Goal: Transaction & Acquisition: Purchase product/service

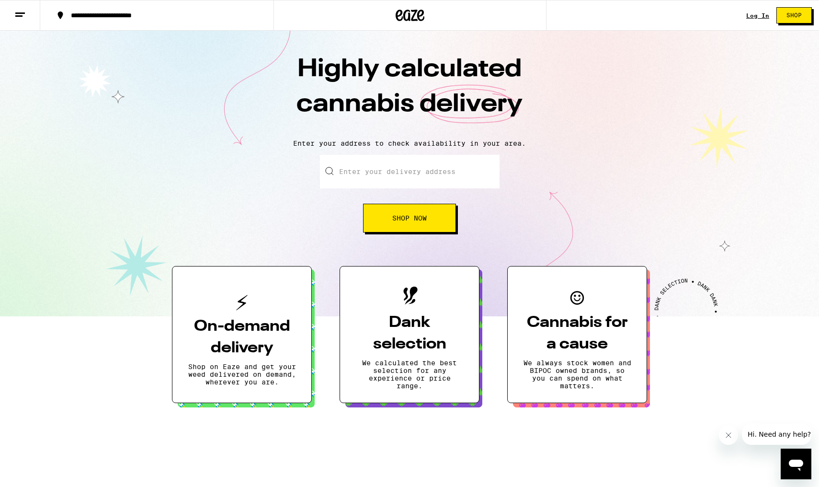
click at [429, 174] on input "Enter your delivery address" at bounding box center [410, 172] width 180 height 34
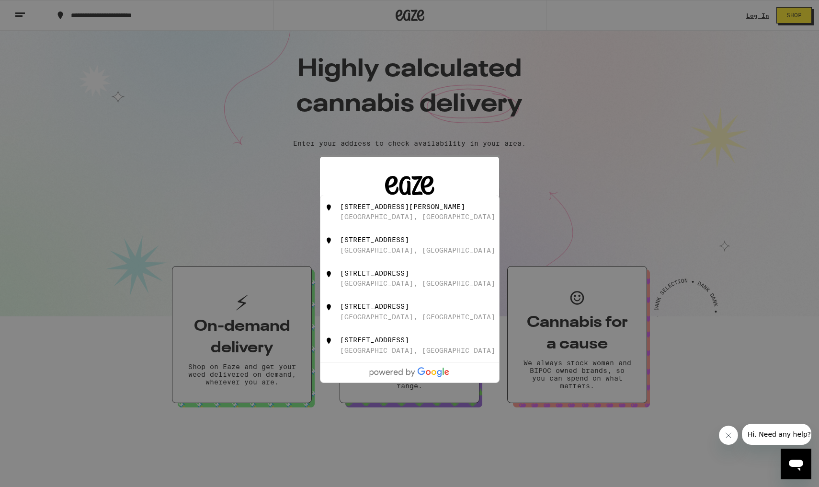
type input "2"
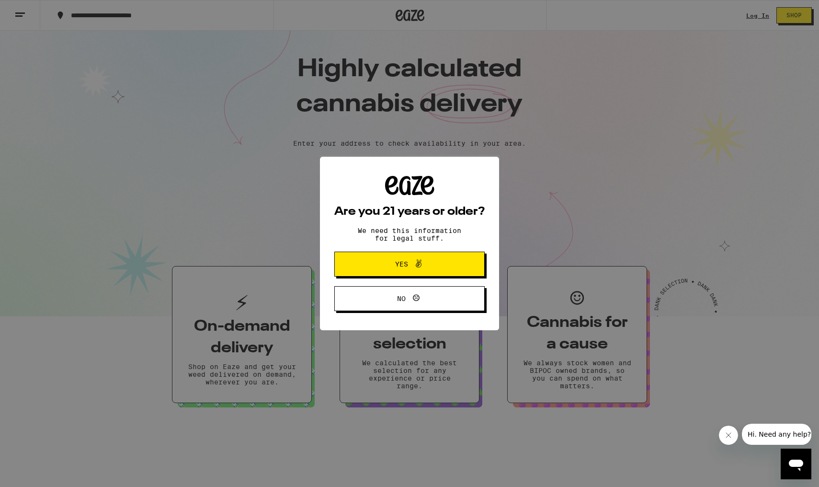
click at [439, 264] on span "Yes" at bounding box center [409, 264] width 73 height 12
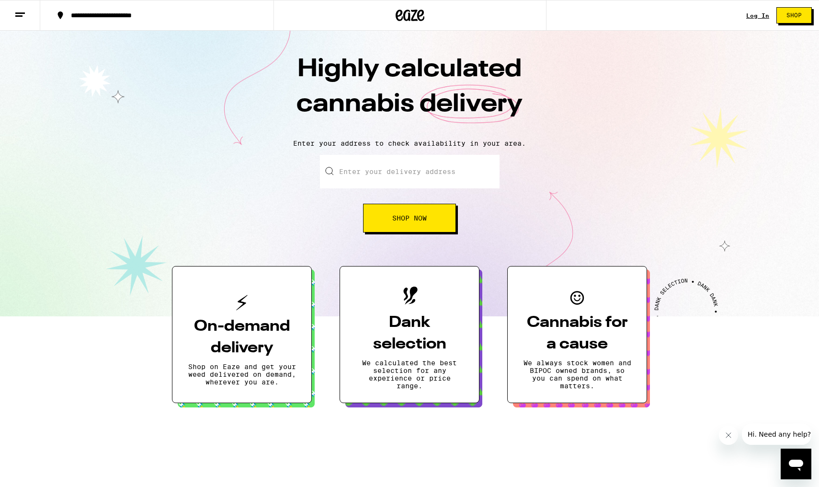
click at [412, 174] on input "Enter your delivery address" at bounding box center [410, 172] width 180 height 34
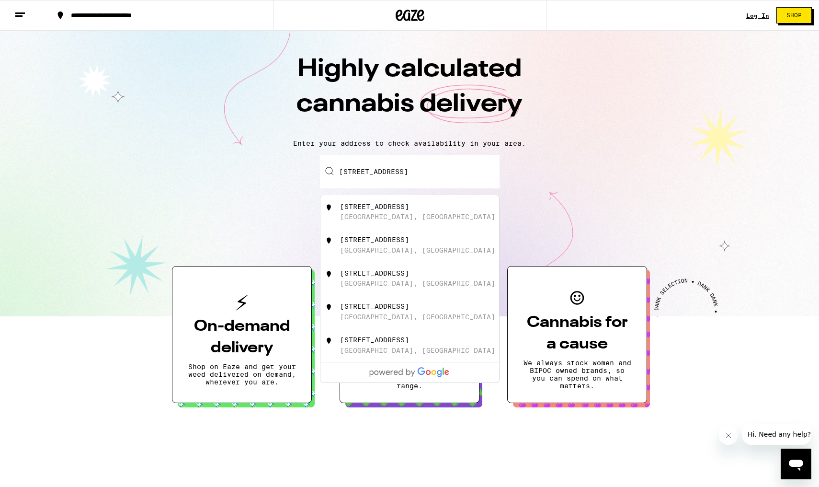
click at [451, 211] on div "[STREET_ADDRESS]" at bounding box center [425, 212] width 171 height 18
type input "[STREET_ADDRESS]"
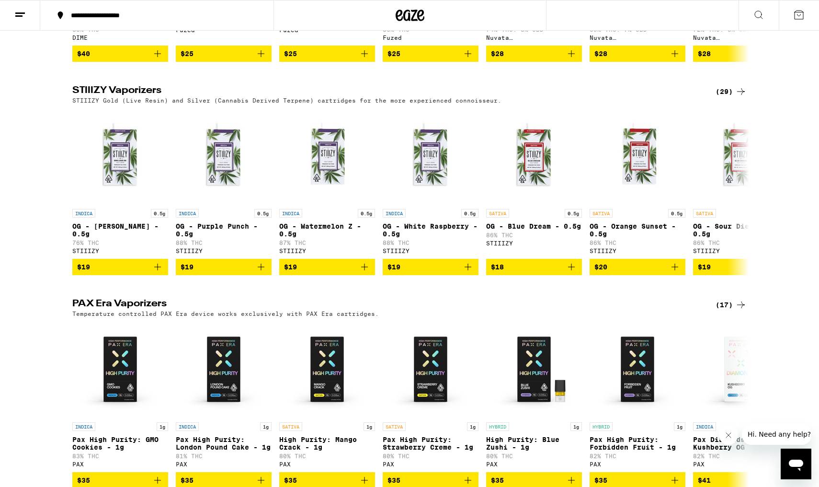
scroll to position [1596, 0]
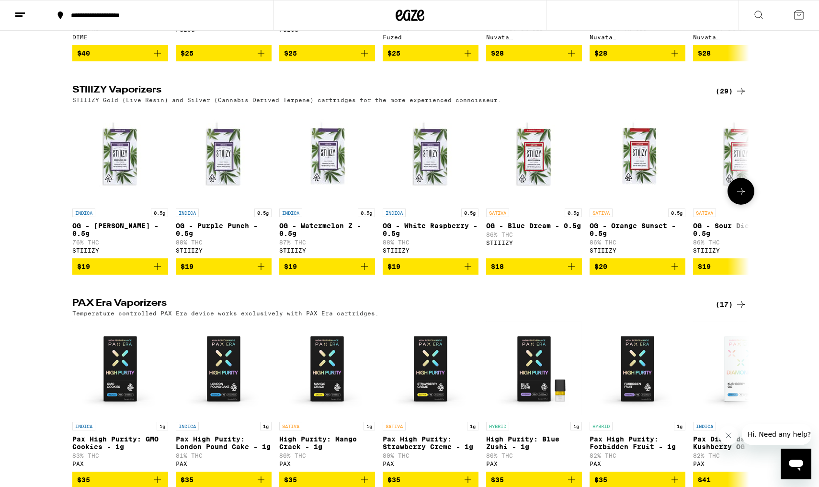
click at [116, 204] on img "Open page for OG - King Louis XIII - 0.5g from STIIIZY" at bounding box center [120, 156] width 96 height 96
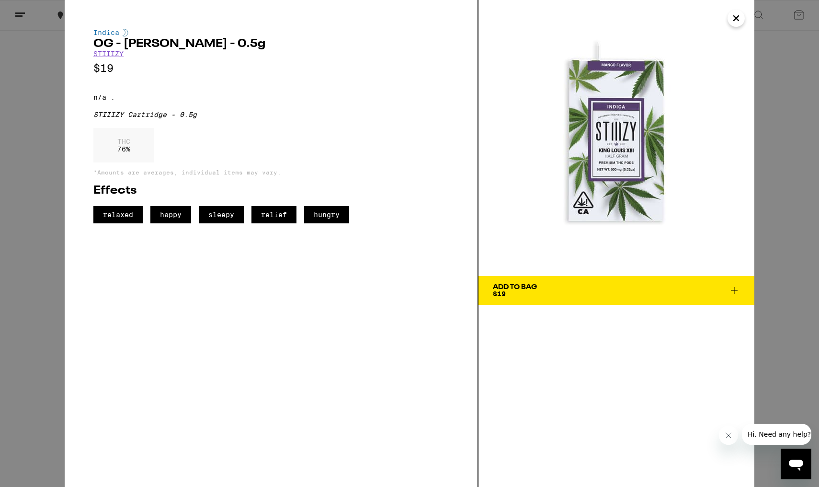
click at [737, 20] on icon "Close" at bounding box center [737, 18] width 12 height 14
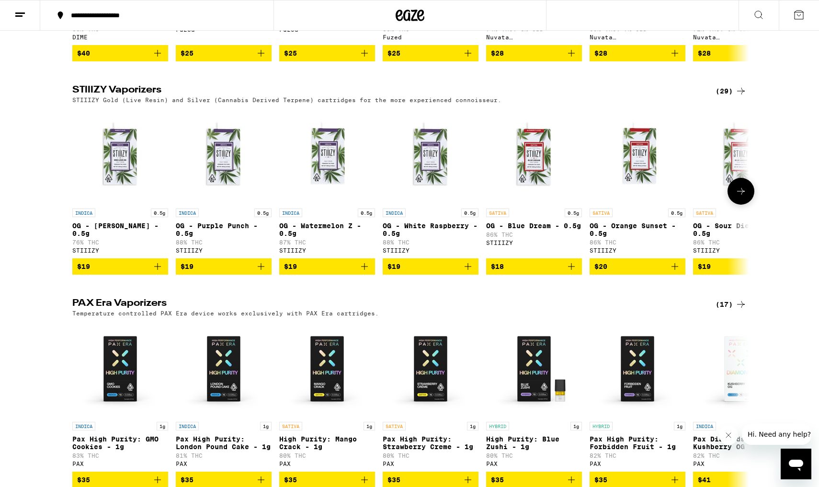
click at [221, 200] on img "Open page for OG - Purple Punch - 0.5g from STIIIZY" at bounding box center [224, 156] width 96 height 96
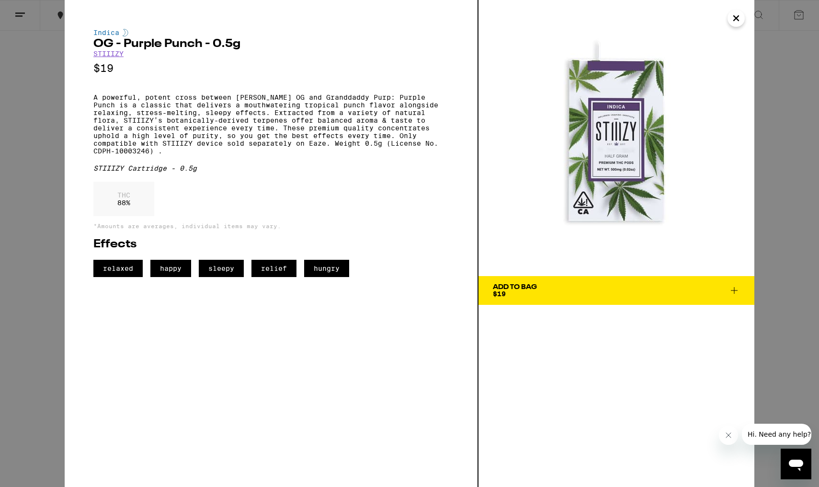
click at [736, 16] on icon "Close" at bounding box center [737, 18] width 12 height 14
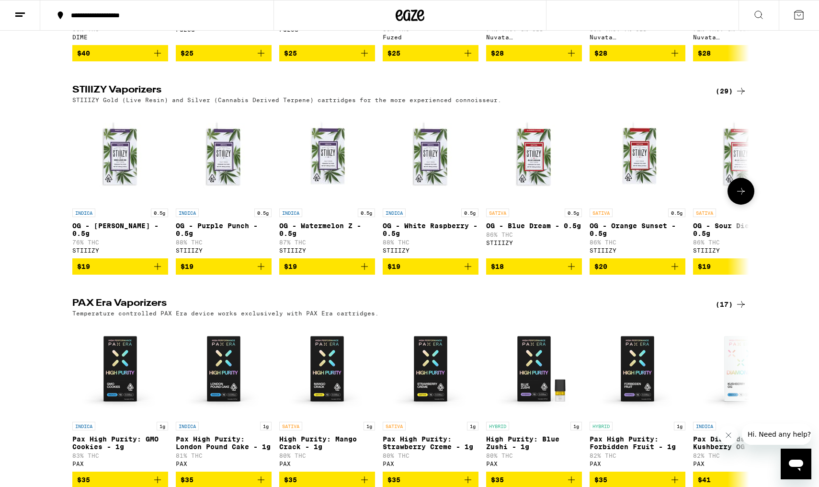
click at [118, 197] on img "Open page for OG - King Louis XIII - 0.5g from STIIIZY" at bounding box center [120, 156] width 96 height 96
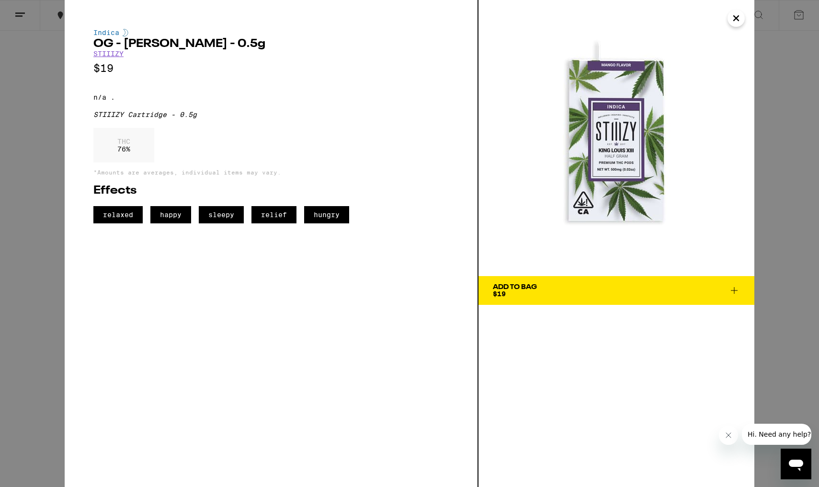
click at [739, 19] on icon "Close" at bounding box center [737, 18] width 12 height 14
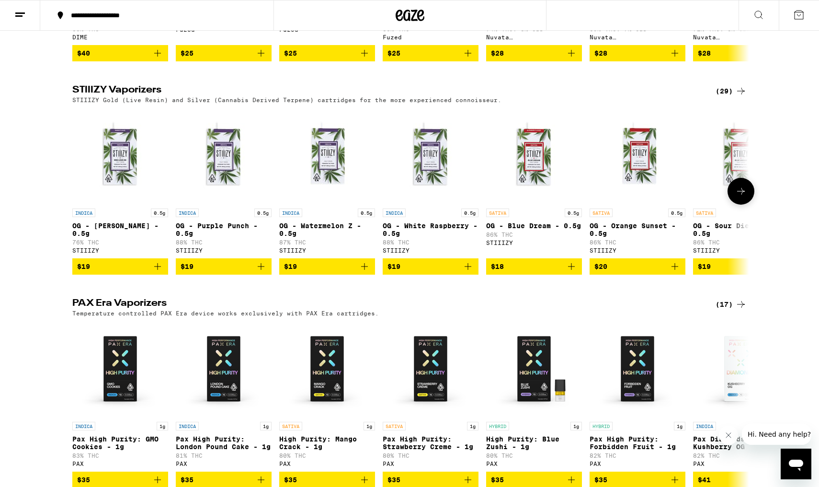
click at [159, 272] on icon "Add to bag" at bounding box center [158, 267] width 12 height 12
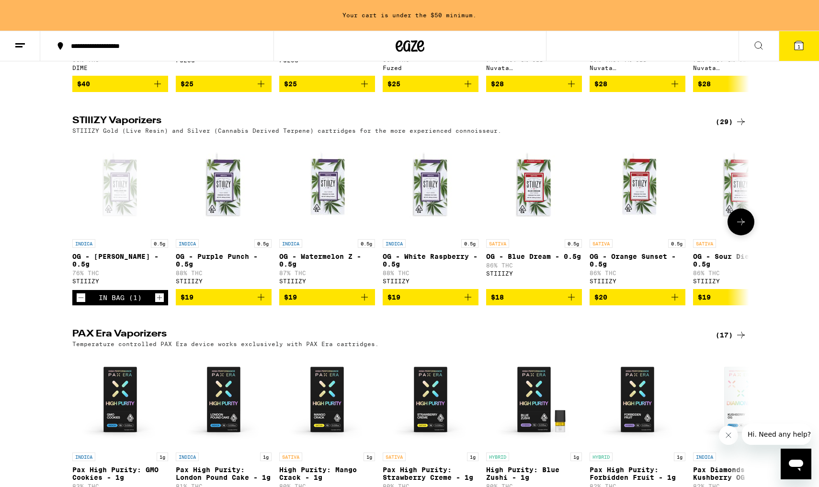
scroll to position [1642, 0]
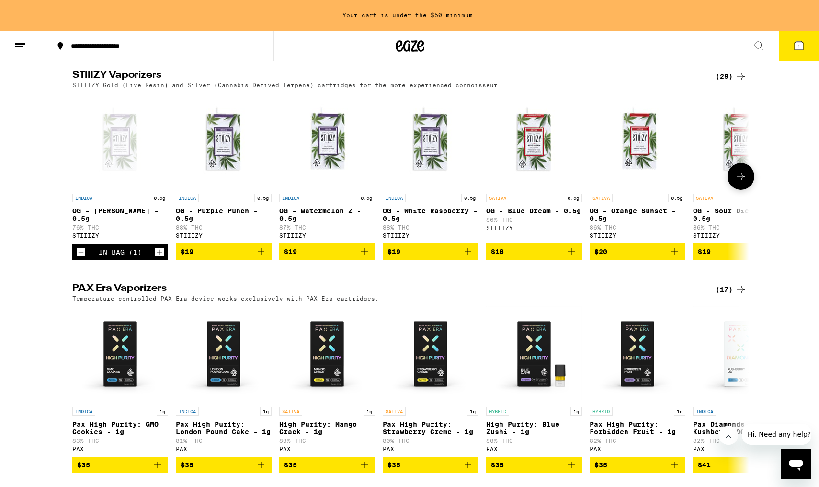
click at [740, 182] on icon at bounding box center [742, 177] width 12 height 12
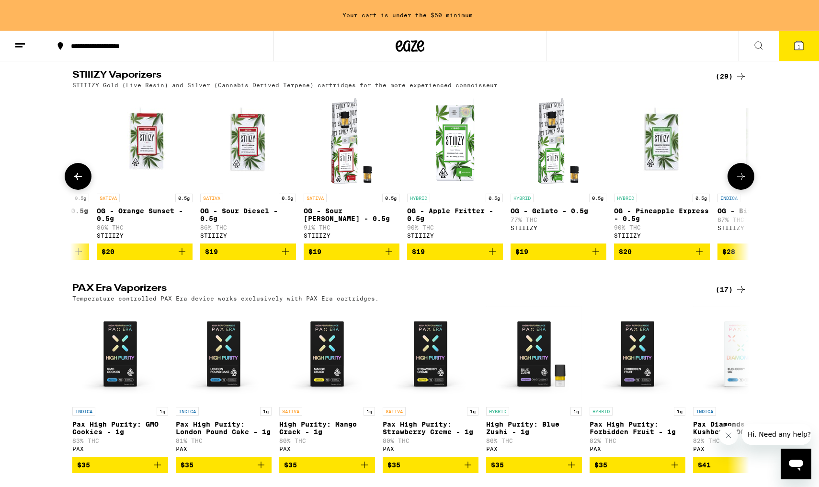
scroll to position [0, 570]
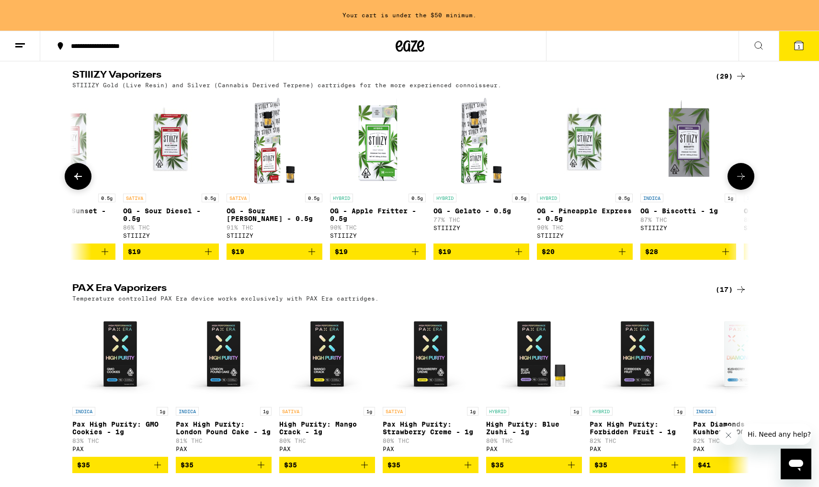
click at [740, 182] on icon at bounding box center [742, 177] width 12 height 12
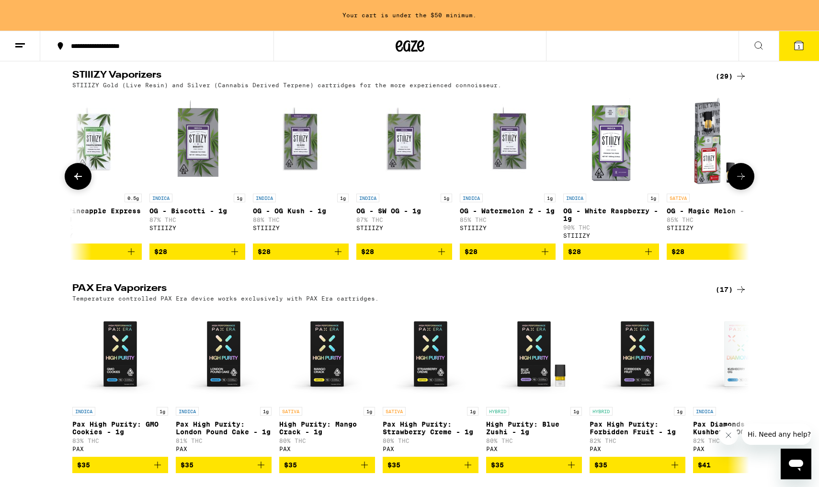
scroll to position [0, 1140]
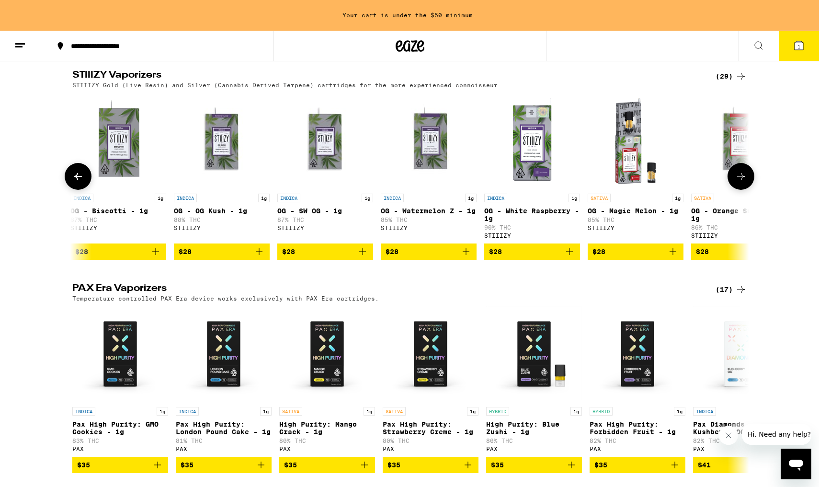
click at [744, 182] on icon at bounding box center [742, 177] width 12 height 12
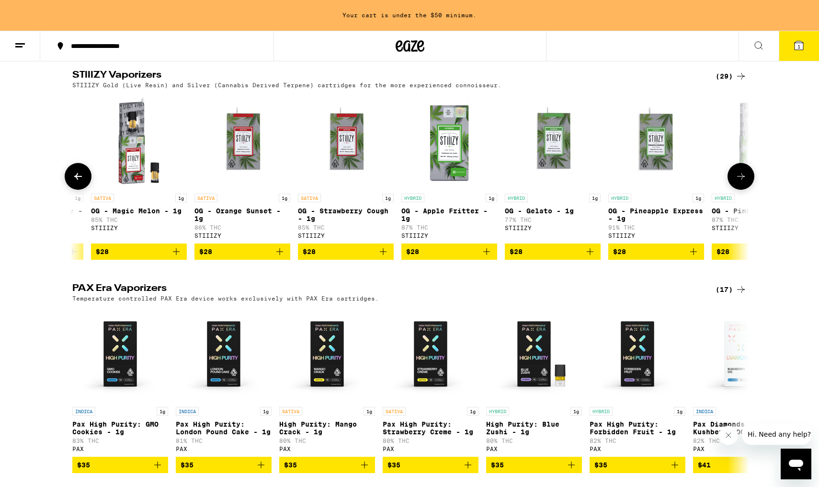
scroll to position [0, 1711]
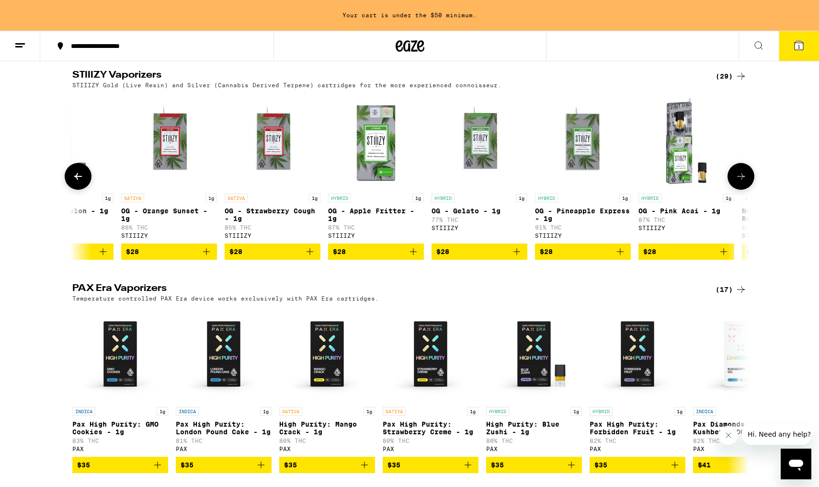
click at [744, 182] on icon at bounding box center [742, 177] width 12 height 12
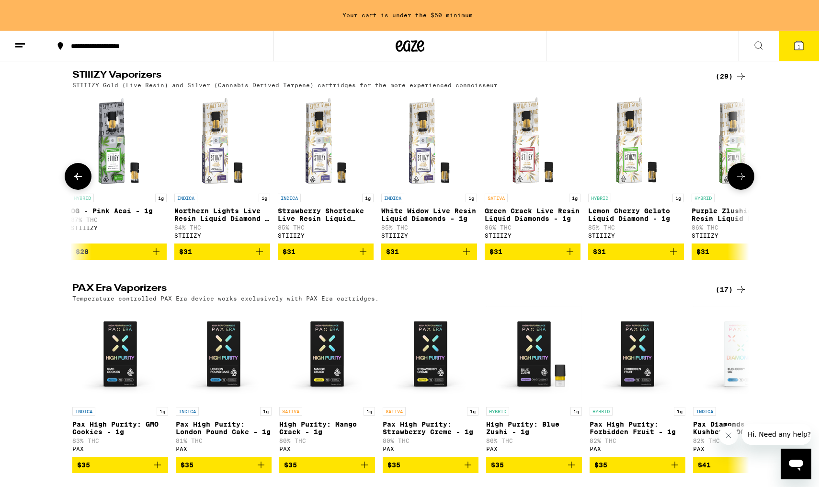
scroll to position [0, 2281]
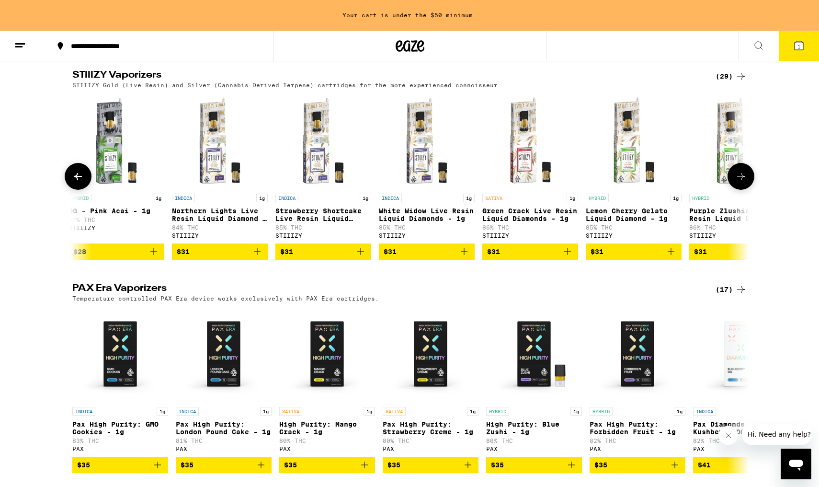
click at [744, 182] on icon at bounding box center [742, 177] width 12 height 12
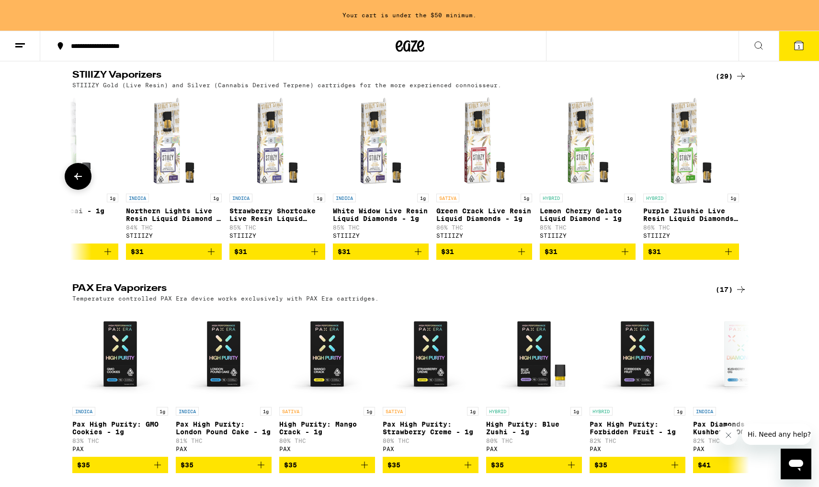
click at [85, 190] on button at bounding box center [78, 176] width 27 height 27
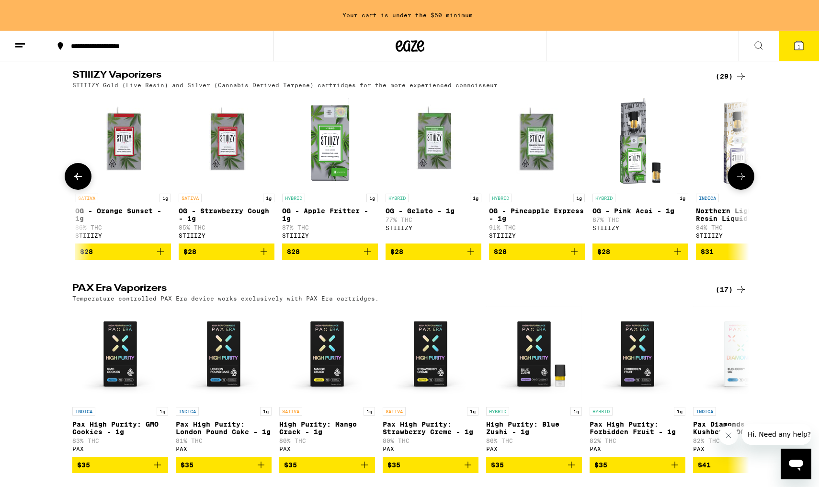
click at [85, 190] on button at bounding box center [78, 176] width 27 height 27
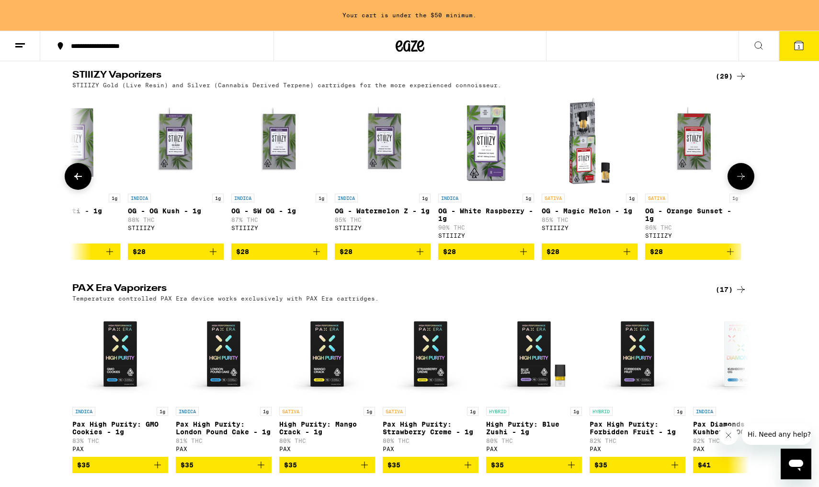
click at [85, 190] on button at bounding box center [78, 176] width 27 height 27
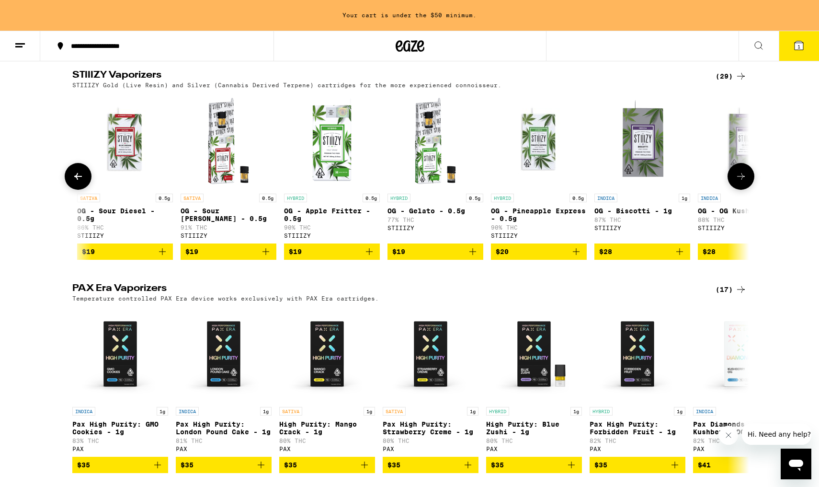
click at [80, 182] on icon at bounding box center [78, 177] width 12 height 12
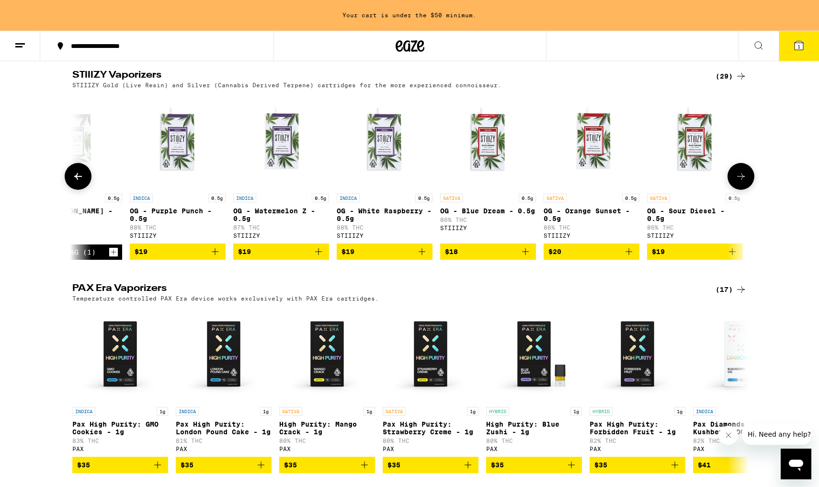
click at [80, 182] on icon at bounding box center [78, 177] width 12 height 12
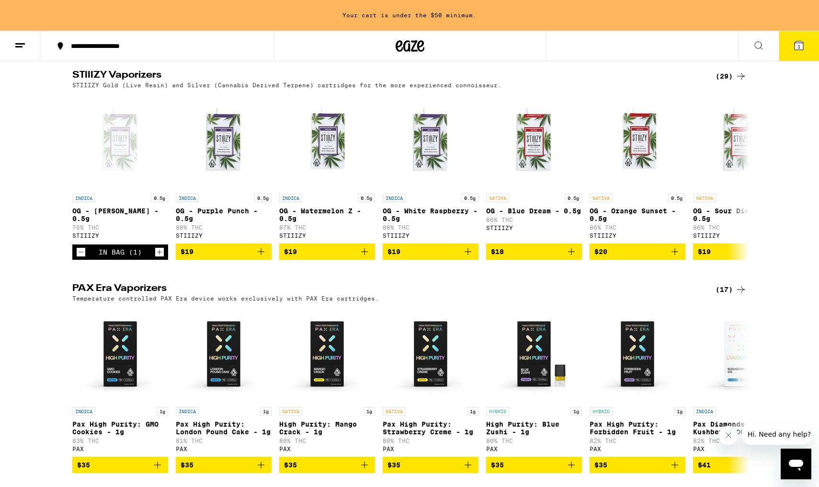
click at [737, 82] on icon at bounding box center [742, 76] width 12 height 12
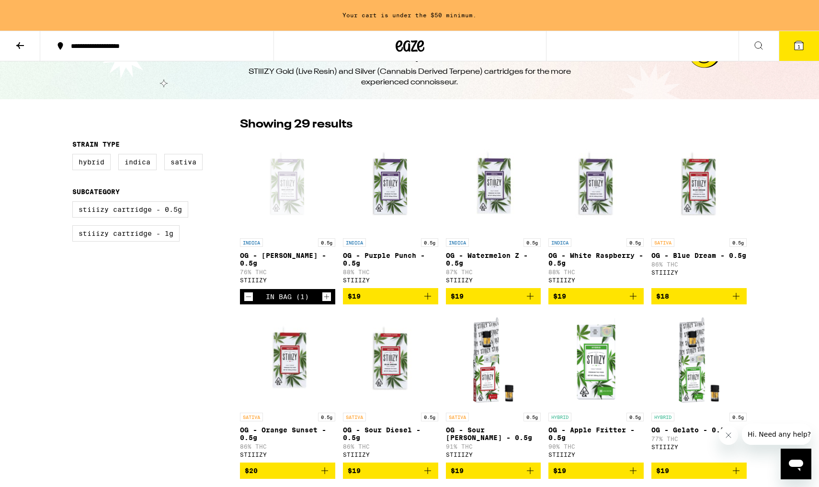
scroll to position [19, 0]
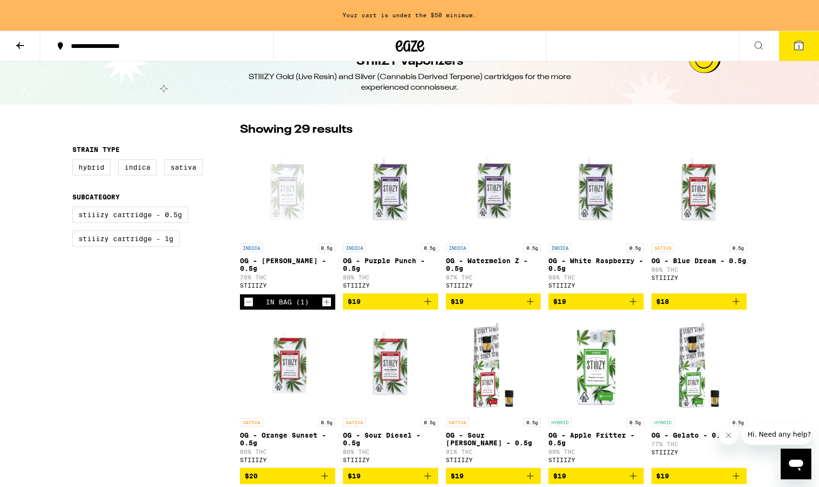
click at [327, 305] on icon "Increment" at bounding box center [326, 301] width 5 height 5
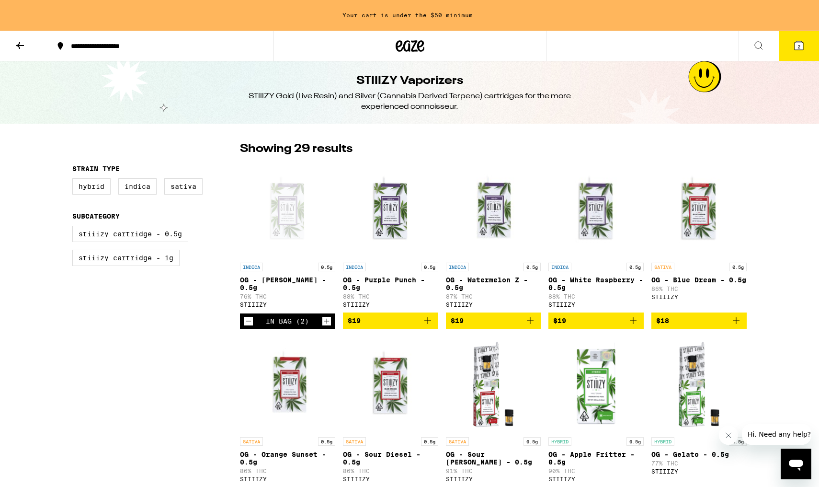
scroll to position [0, 0]
click at [794, 48] on icon at bounding box center [800, 46] width 12 height 12
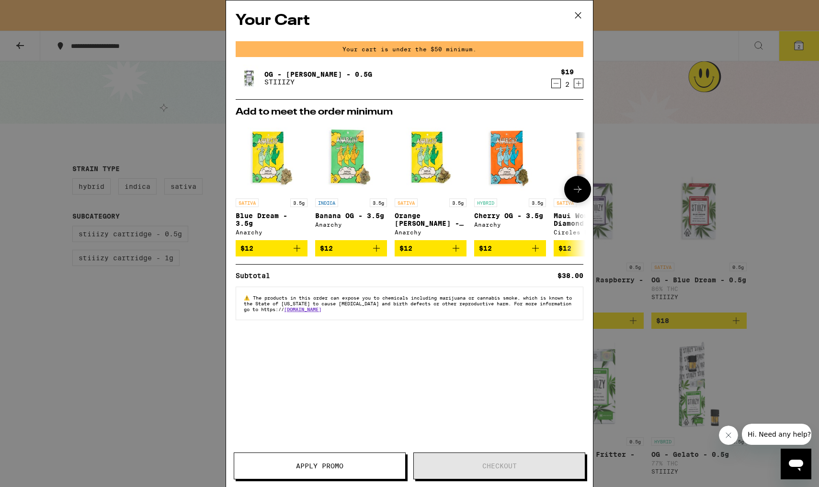
click at [576, 190] on icon at bounding box center [578, 190] width 12 height 12
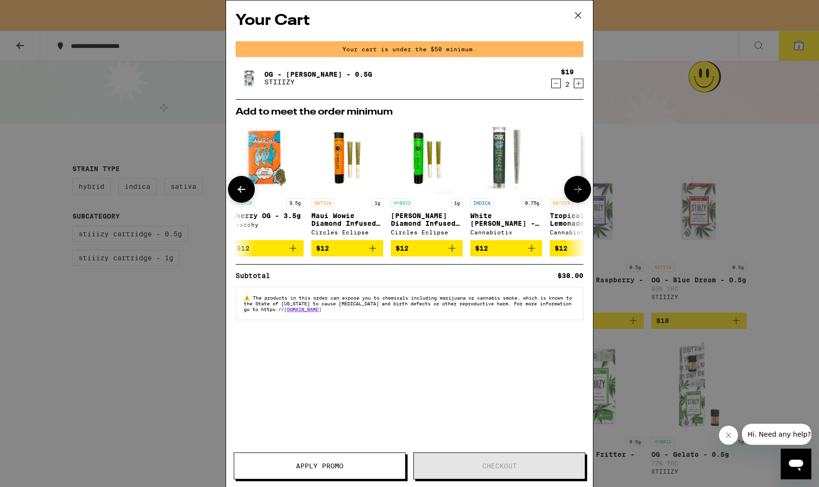
scroll to position [0, 243]
click at [577, 189] on icon at bounding box center [578, 190] width 12 height 12
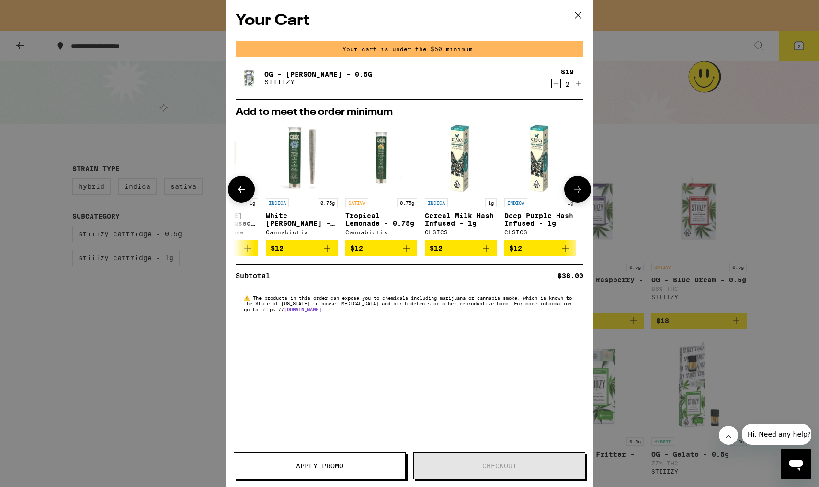
scroll to position [0, 448]
click at [578, 16] on icon at bounding box center [578, 15] width 14 height 14
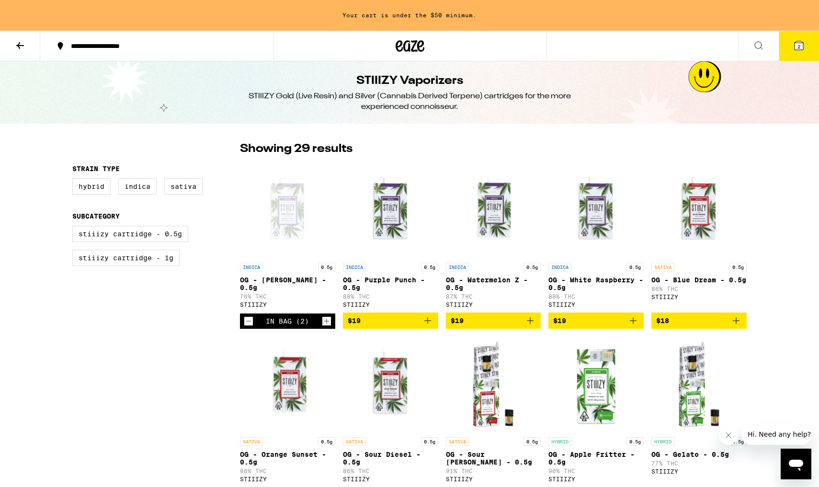
click at [755, 43] on icon at bounding box center [759, 46] width 12 height 12
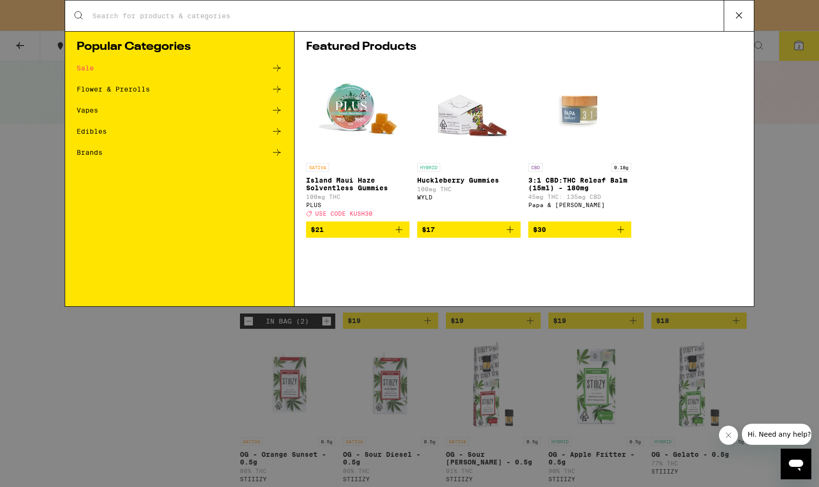
click at [473, 17] on input "Search for Products" at bounding box center [408, 16] width 632 height 9
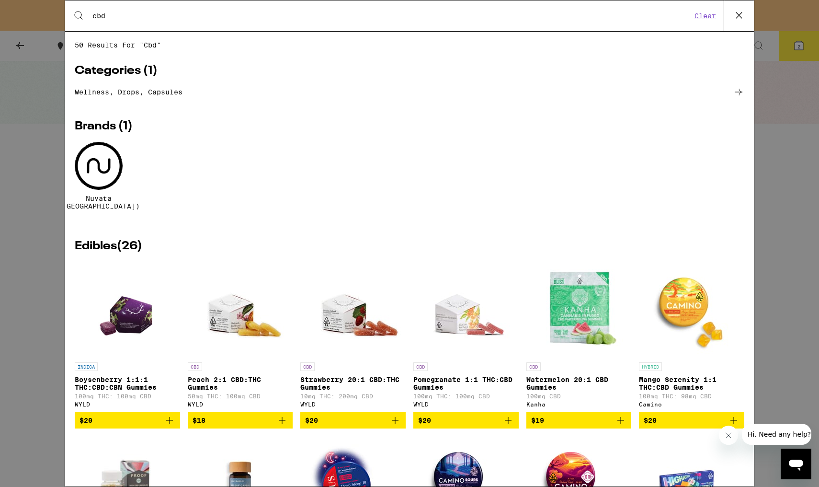
type input "cbd"
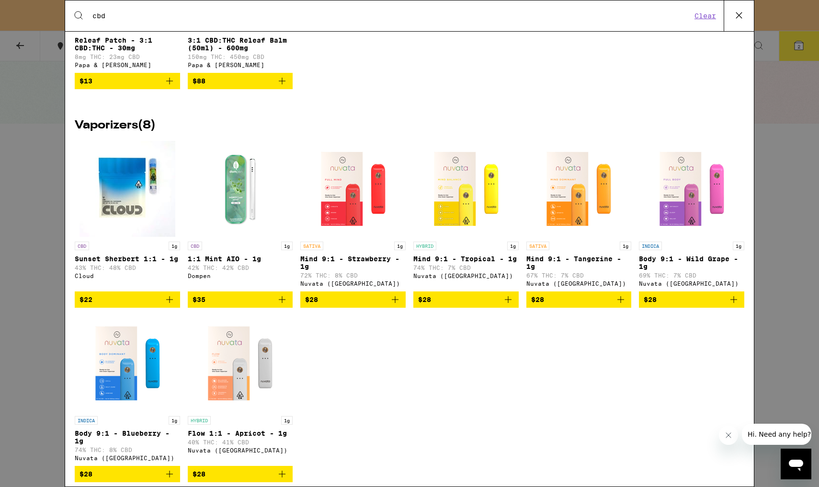
scroll to position [959, 0]
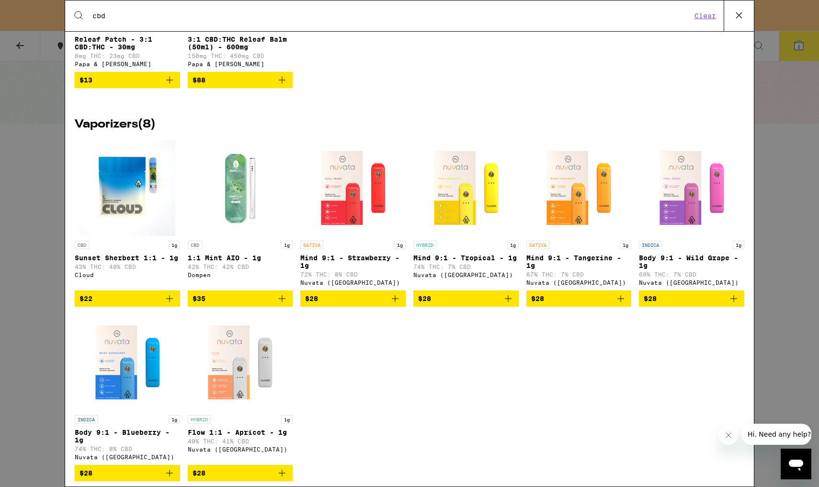
click at [285, 302] on icon "Add to bag" at bounding box center [282, 298] width 7 height 7
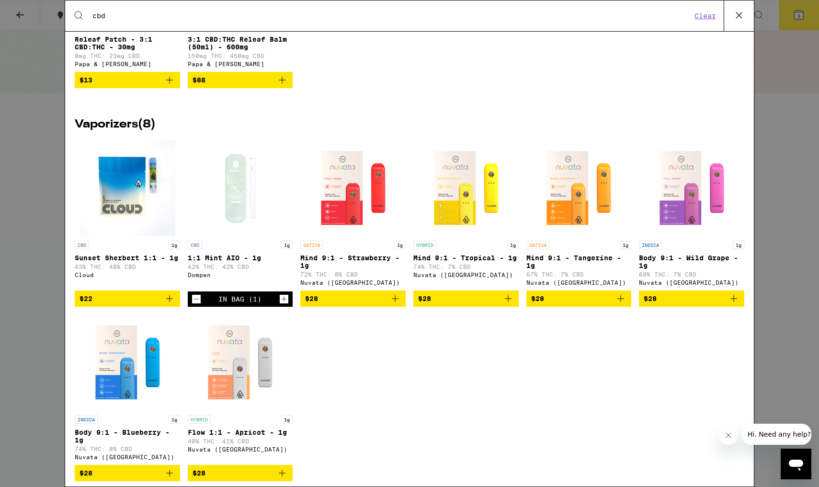
click at [741, 20] on icon at bounding box center [739, 15] width 14 height 14
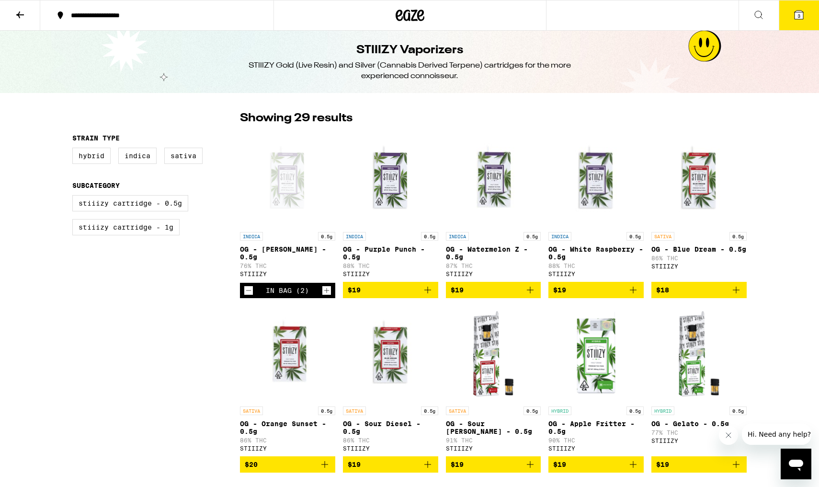
click at [795, 16] on icon at bounding box center [799, 15] width 9 height 9
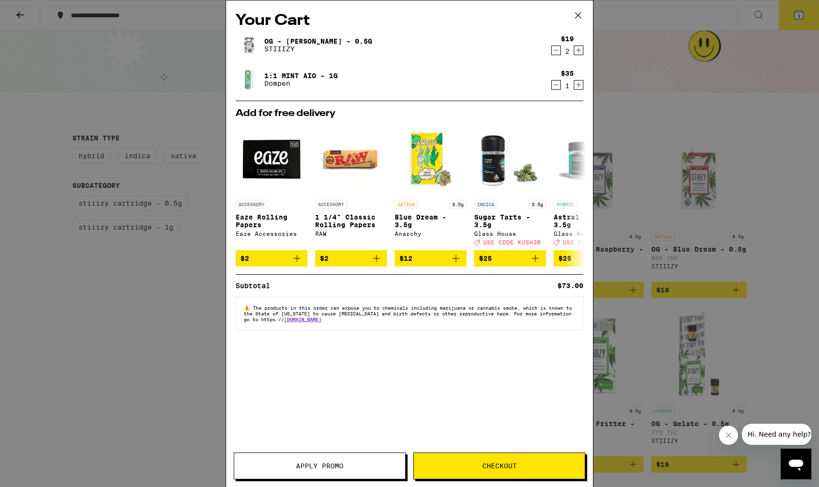
click at [467, 463] on span "Checkout" at bounding box center [499, 465] width 171 height 7
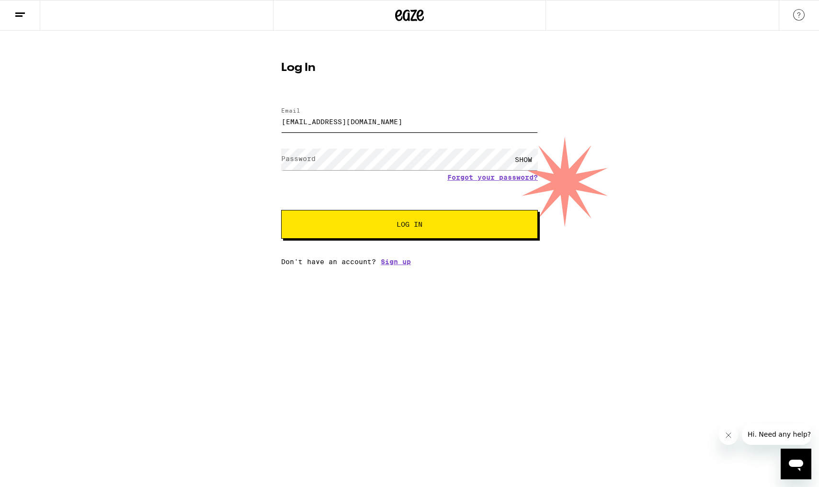
type input "[EMAIL_ADDRESS][DOMAIN_NAME]"
click at [375, 221] on button "Log In" at bounding box center [409, 224] width 257 height 29
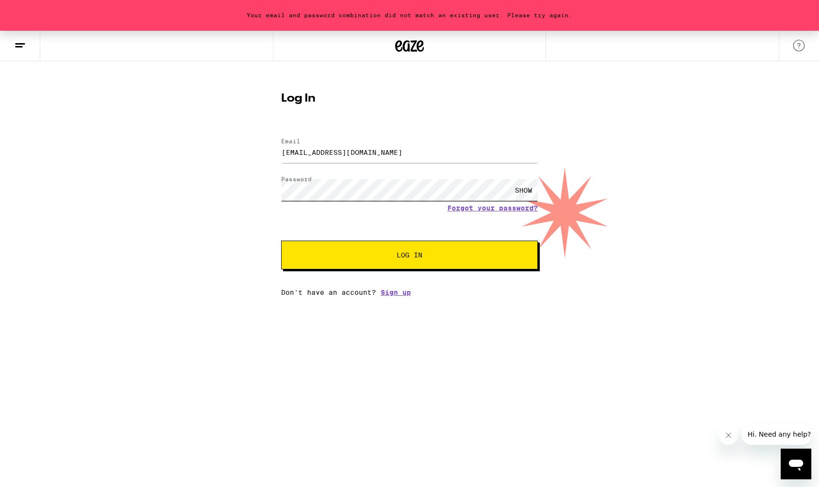
click at [232, 194] on div "Your email and password combination did not match an existing user. Please try …" at bounding box center [409, 163] width 819 height 265
click at [410, 256] on button "Log In" at bounding box center [409, 255] width 257 height 29
click at [196, 189] on div "Your email and password combination did not match an existing user. Please try …" at bounding box center [409, 163] width 819 height 265
click at [316, 264] on button "Log In" at bounding box center [409, 255] width 257 height 29
click at [470, 209] on link "Forgot your password?" at bounding box center [493, 208] width 91 height 8
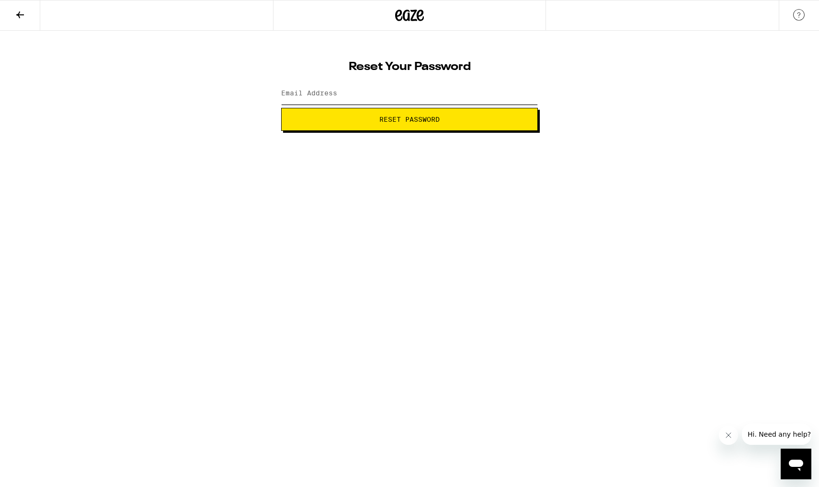
click at [390, 103] on input "Email Address" at bounding box center [409, 94] width 257 height 22
type input "[EMAIL_ADDRESS][DOMAIN_NAME]"
click at [469, 118] on span "Reset Password" at bounding box center [409, 119] width 241 height 7
click at [438, 130] on button "Submit" at bounding box center [409, 119] width 257 height 23
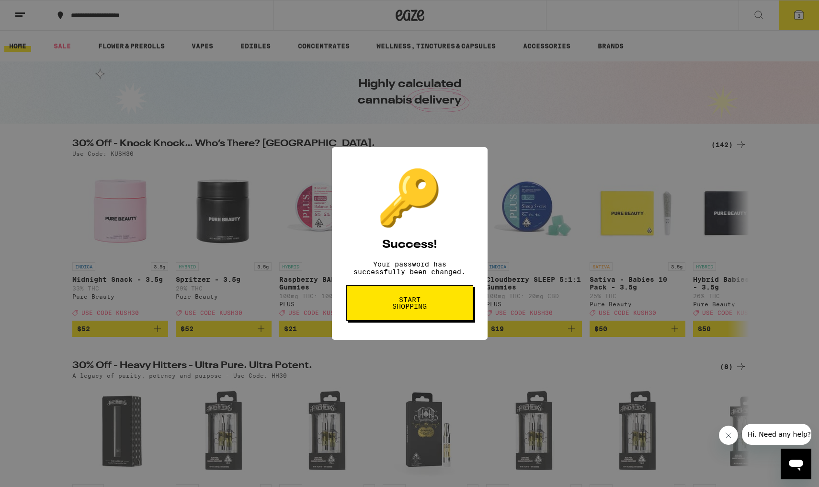
click at [416, 308] on span "Start shopping" at bounding box center [409, 302] width 49 height 13
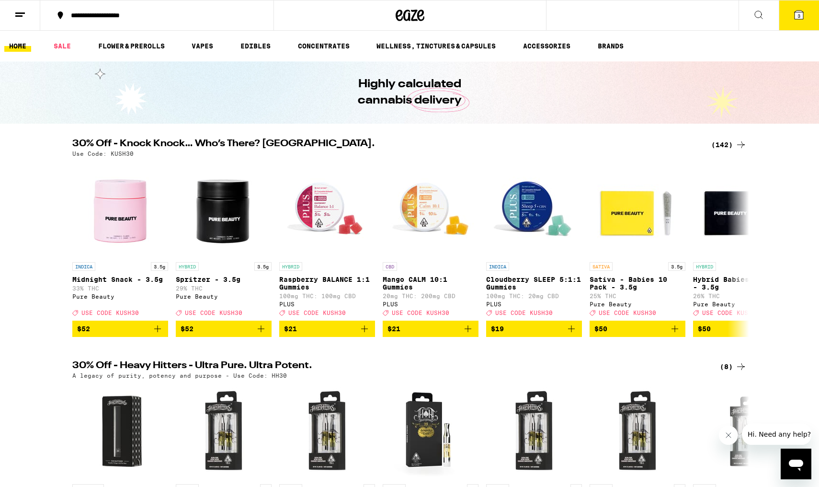
click at [808, 22] on button "3" at bounding box center [799, 15] width 40 height 30
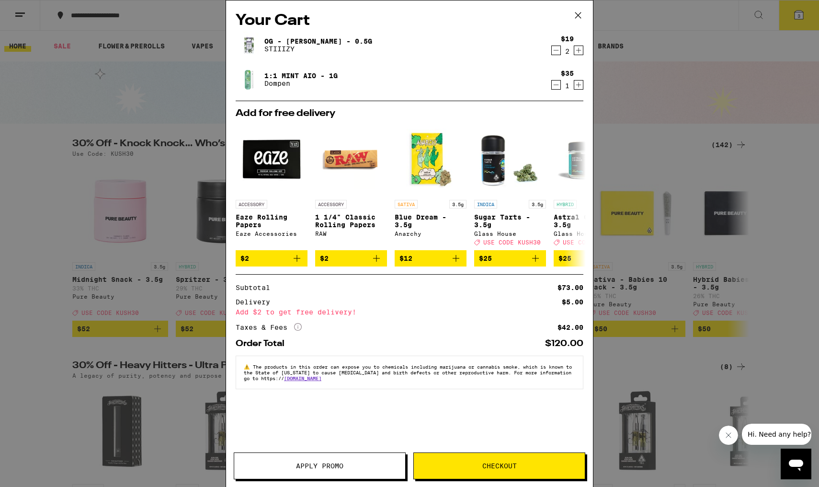
click at [557, 53] on icon "Decrement" at bounding box center [556, 51] width 9 height 12
click at [298, 331] on icon at bounding box center [298, 327] width 8 height 8
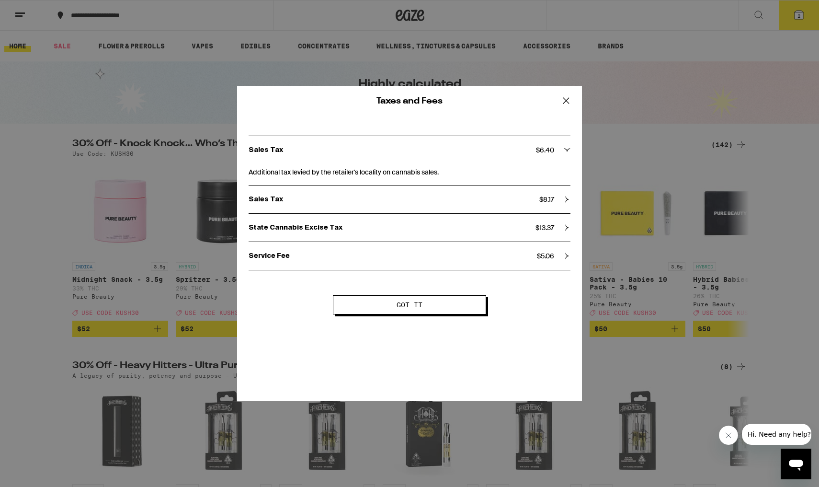
click at [571, 102] on icon at bounding box center [566, 100] width 14 height 14
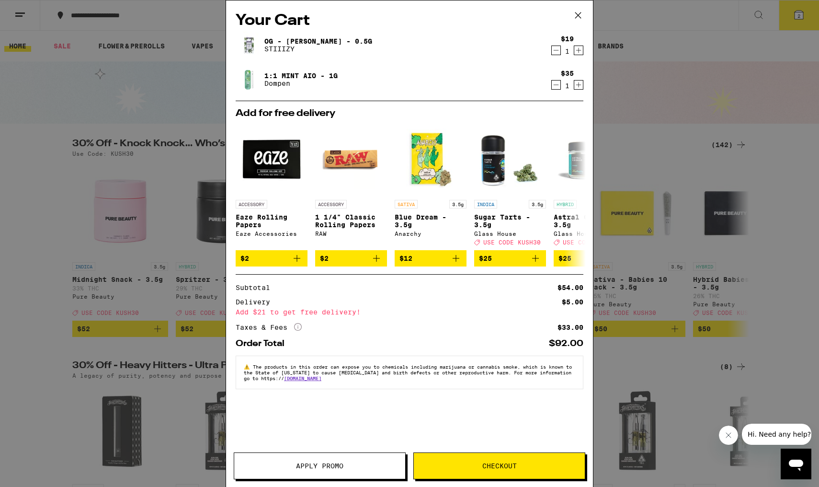
click at [582, 85] on icon "Increment" at bounding box center [579, 85] width 9 height 12
click at [558, 85] on icon "Decrement" at bounding box center [556, 85] width 9 height 12
